Goal: Information Seeking & Learning: Get advice/opinions

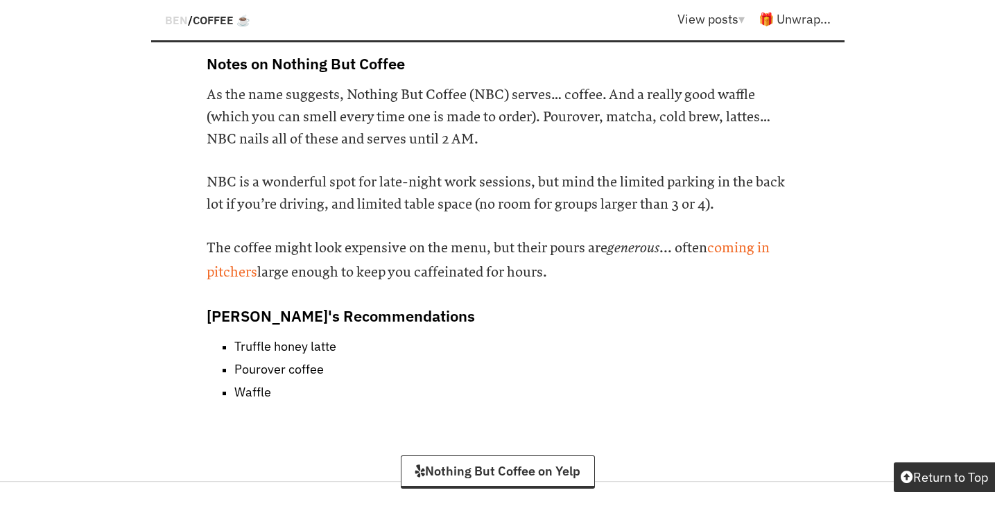
scroll to position [15440, 0]
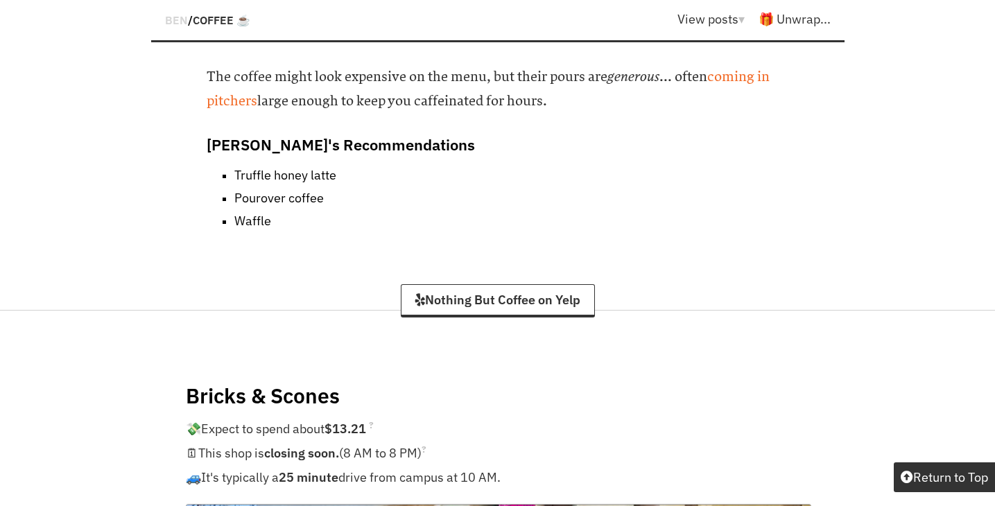
scroll to position [15611, 0]
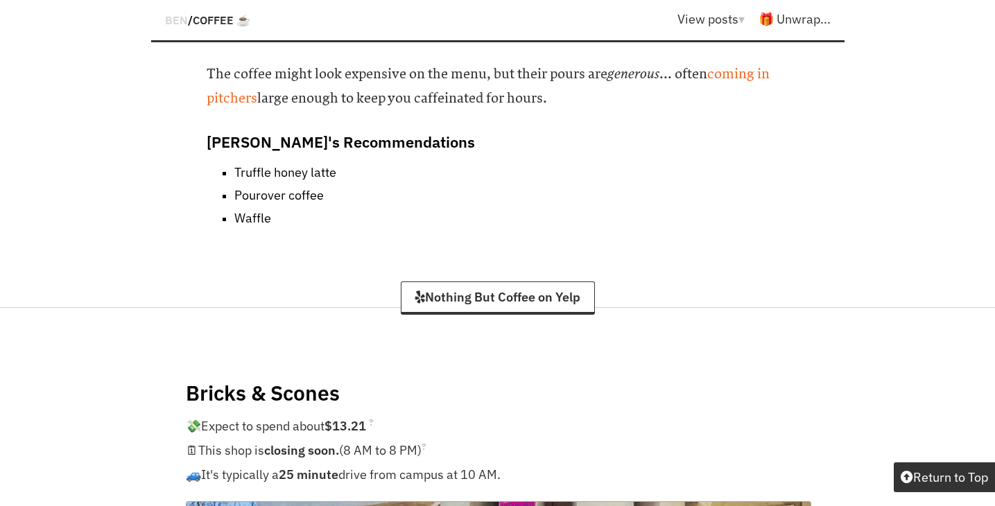
drag, startPoint x: 622, startPoint y: 366, endPoint x: 573, endPoint y: 360, distance: 49.5
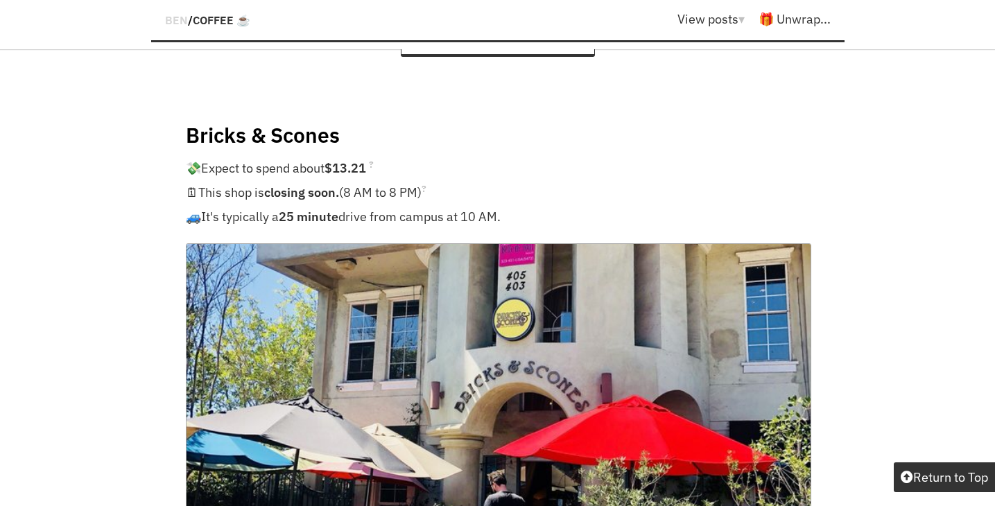
scroll to position [15870, 0]
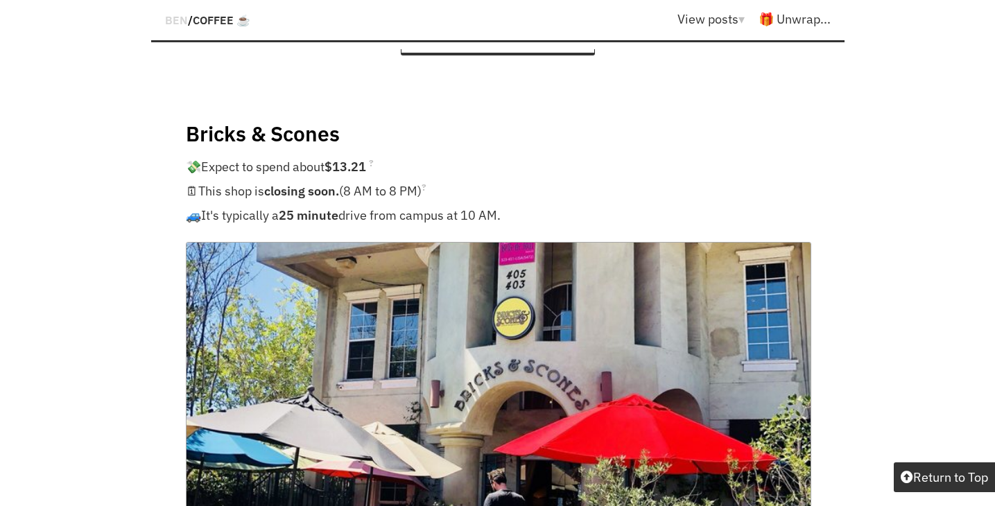
drag, startPoint x: 336, startPoint y: 398, endPoint x: 268, endPoint y: 380, distance: 70.1
drag, startPoint x: 268, startPoint y: 380, endPoint x: 432, endPoint y: 380, distance: 163.6
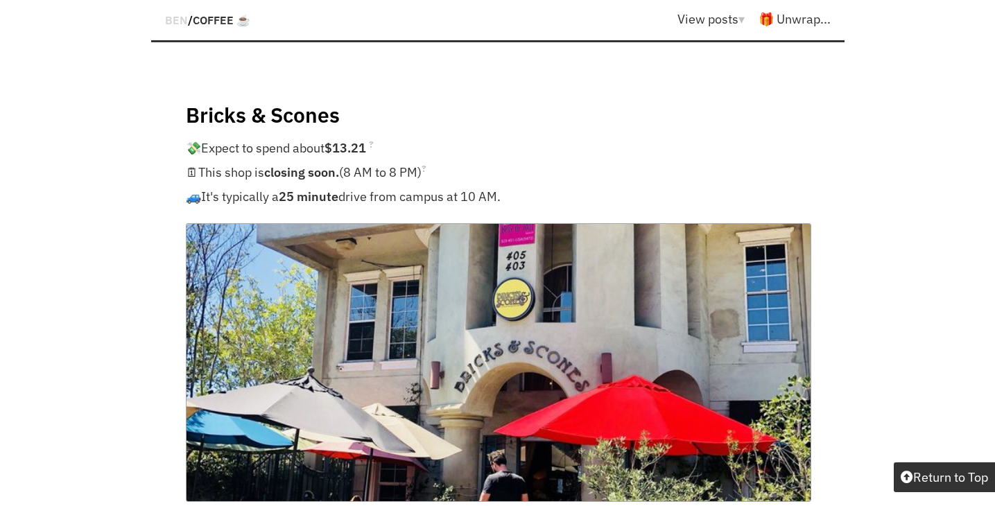
scroll to position [15890, 0]
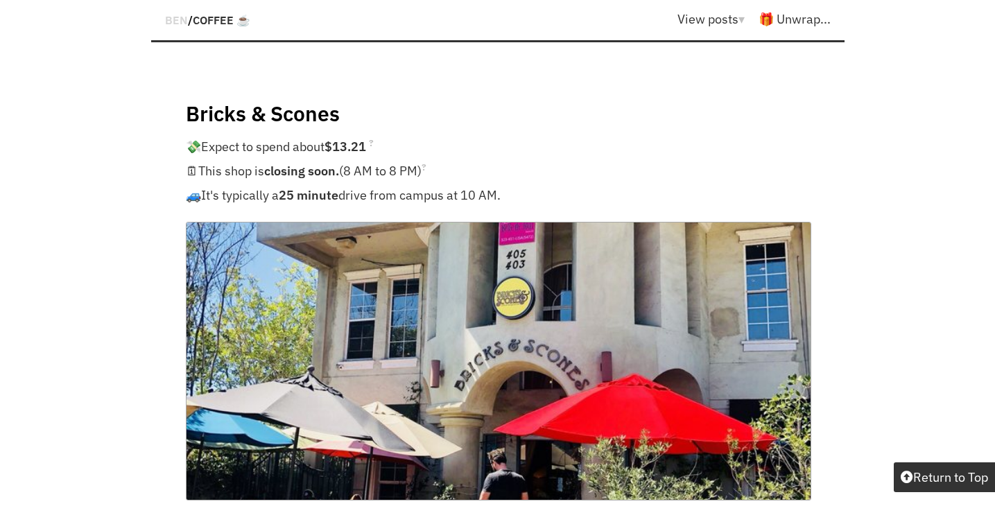
drag, startPoint x: 466, startPoint y: 422, endPoint x: 371, endPoint y: 423, distance: 94.3
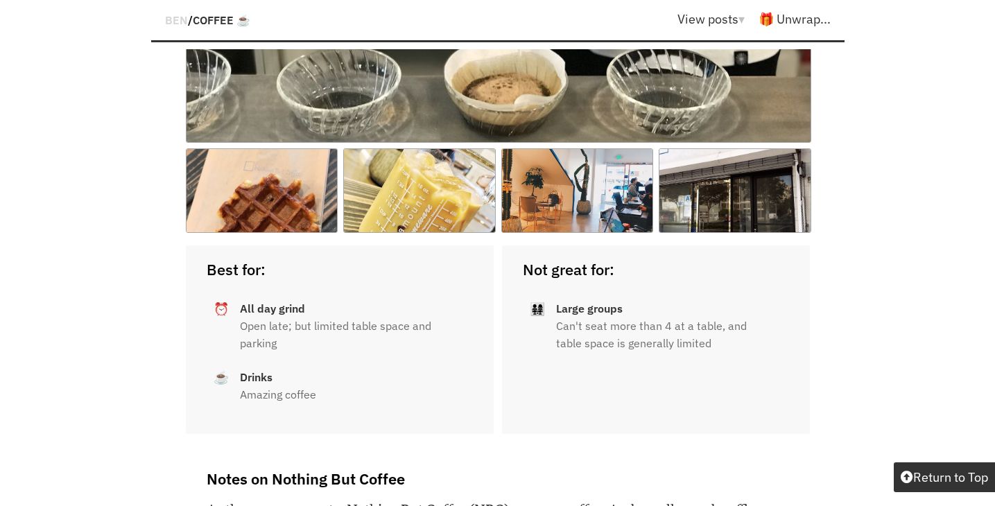
scroll to position [14881, 0]
